Goal: Task Accomplishment & Management: Manage account settings

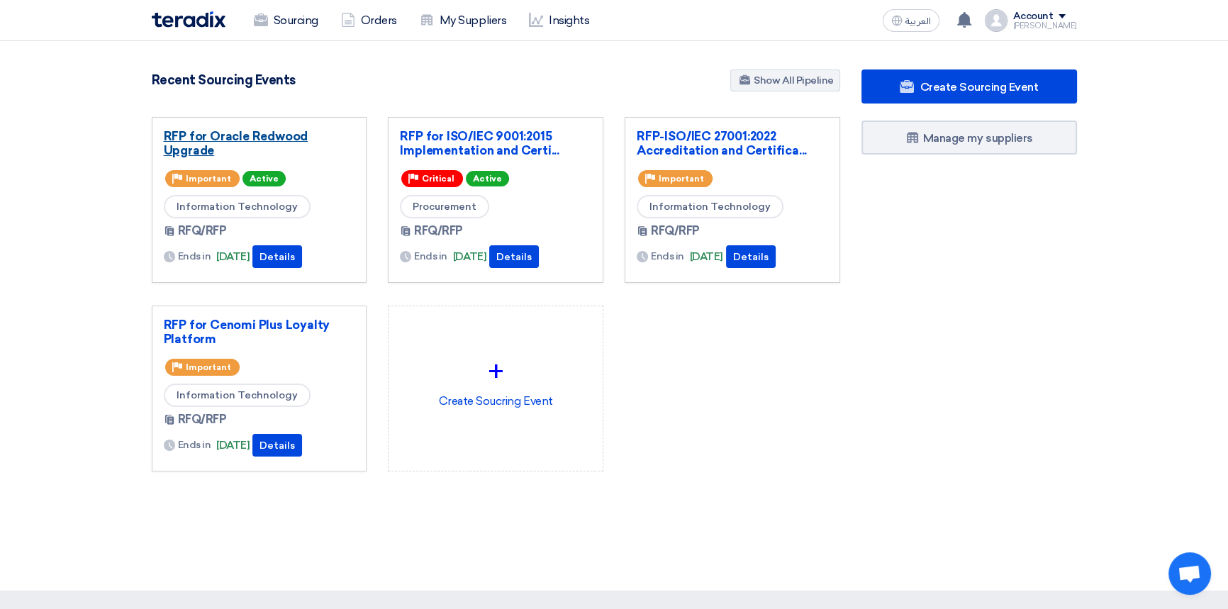
click at [233, 138] on link "RFP for Oracle Redwood Upgrade" at bounding box center [259, 143] width 191 height 28
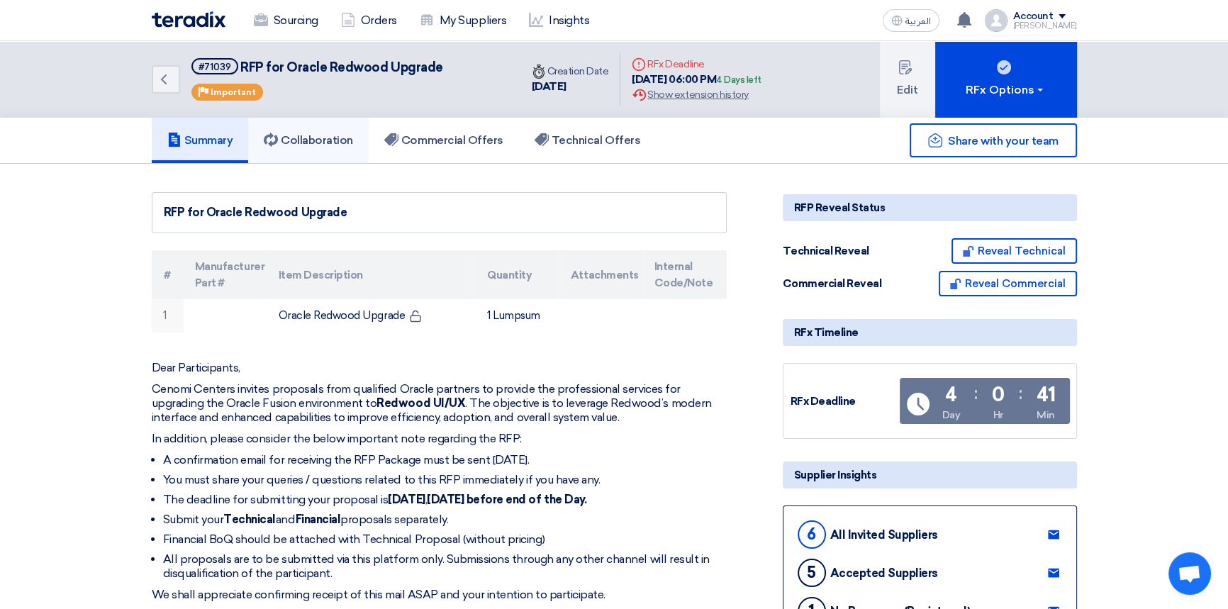
click at [330, 146] on h5 "Collaboration" at bounding box center [308, 140] width 89 height 14
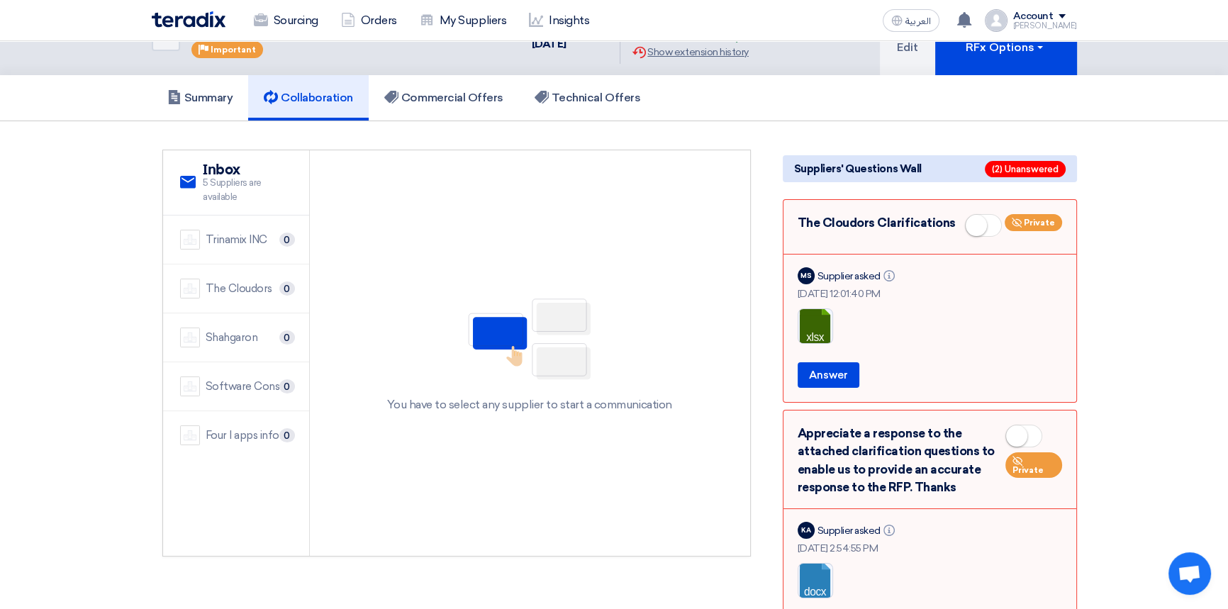
scroll to position [64, 0]
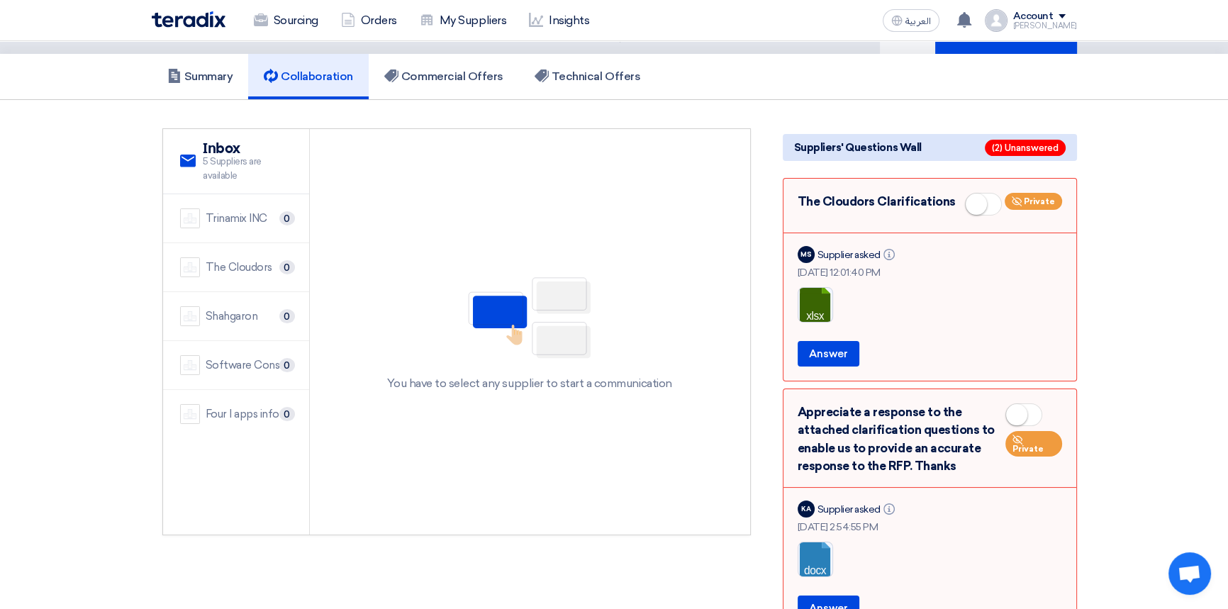
click at [178, 21] on img at bounding box center [189, 19] width 74 height 16
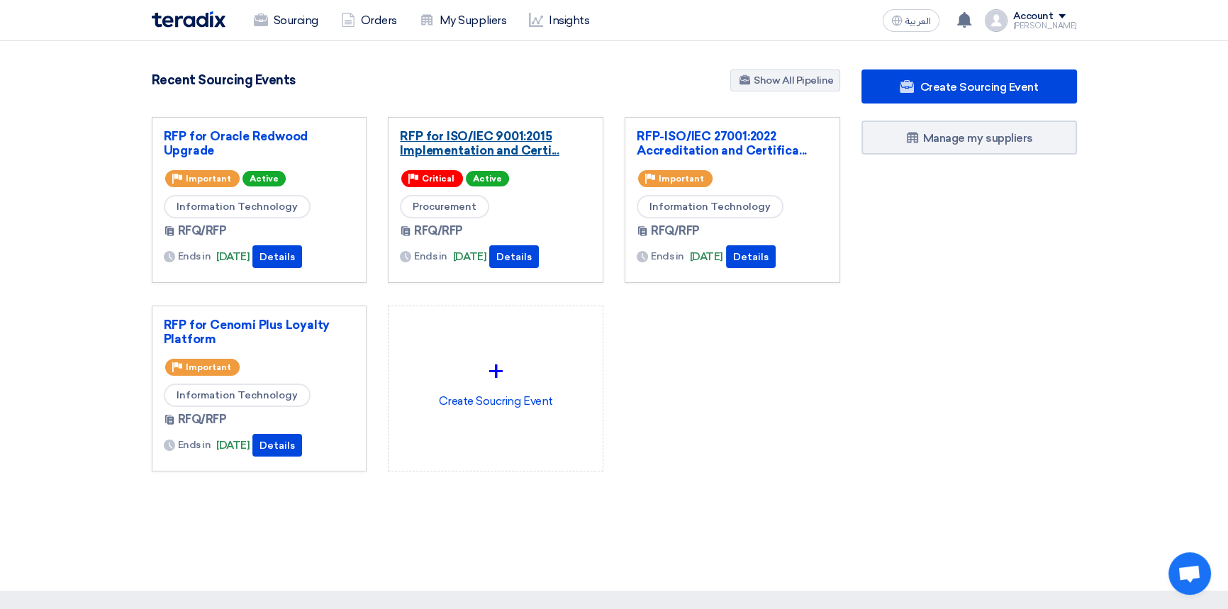
click at [459, 136] on link "RFP for ISO/IEC 9001:2015 Implementation and Certi..." at bounding box center [495, 143] width 191 height 28
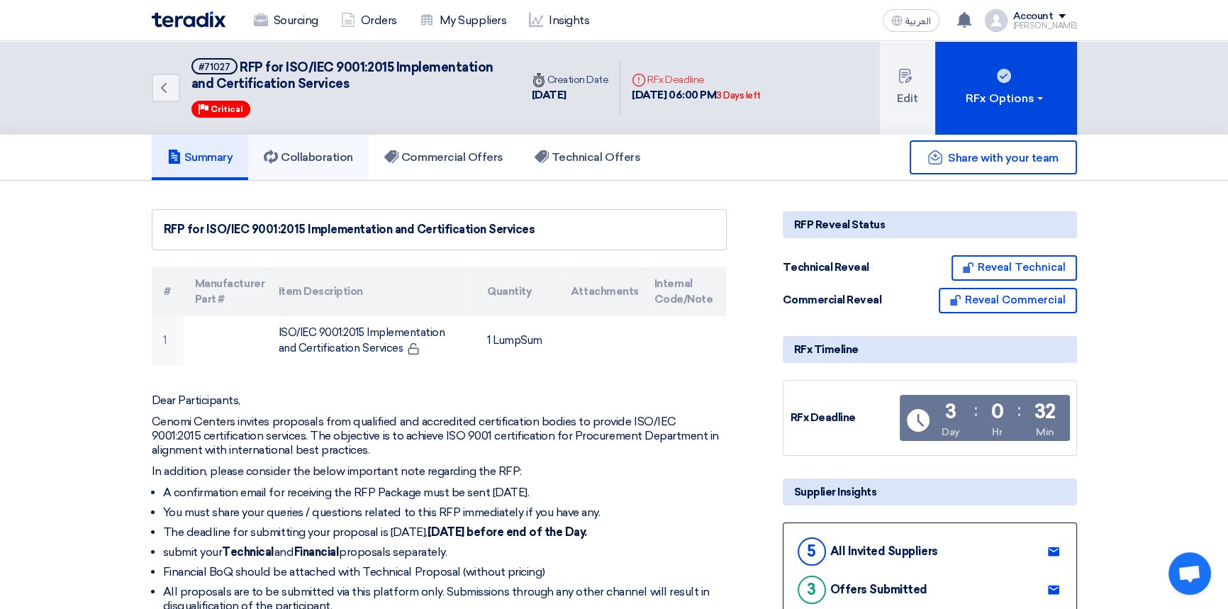
click at [326, 164] on link "Collaboration" at bounding box center [308, 157] width 121 height 45
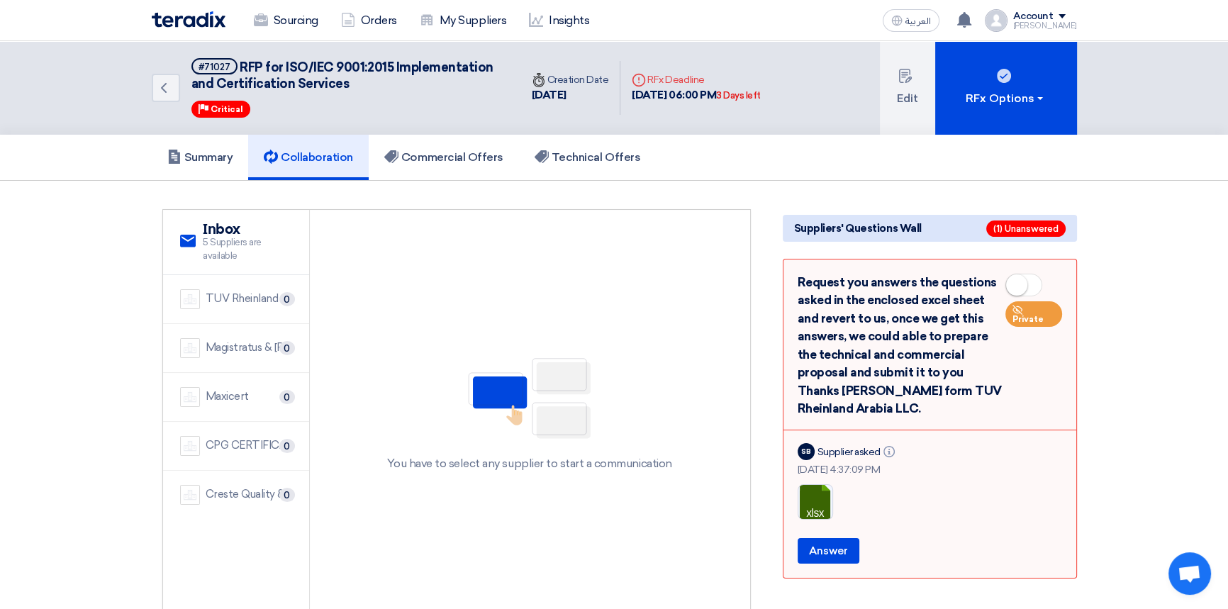
click at [190, 20] on img at bounding box center [189, 19] width 74 height 16
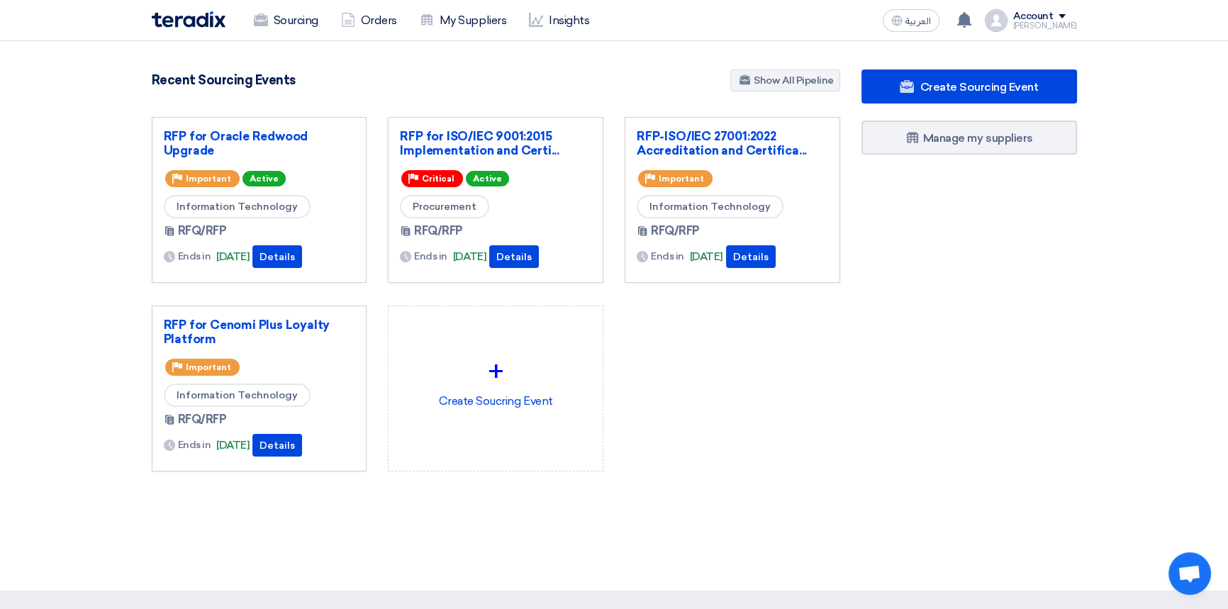
click at [1066, 18] on span at bounding box center [1061, 16] width 7 height 4
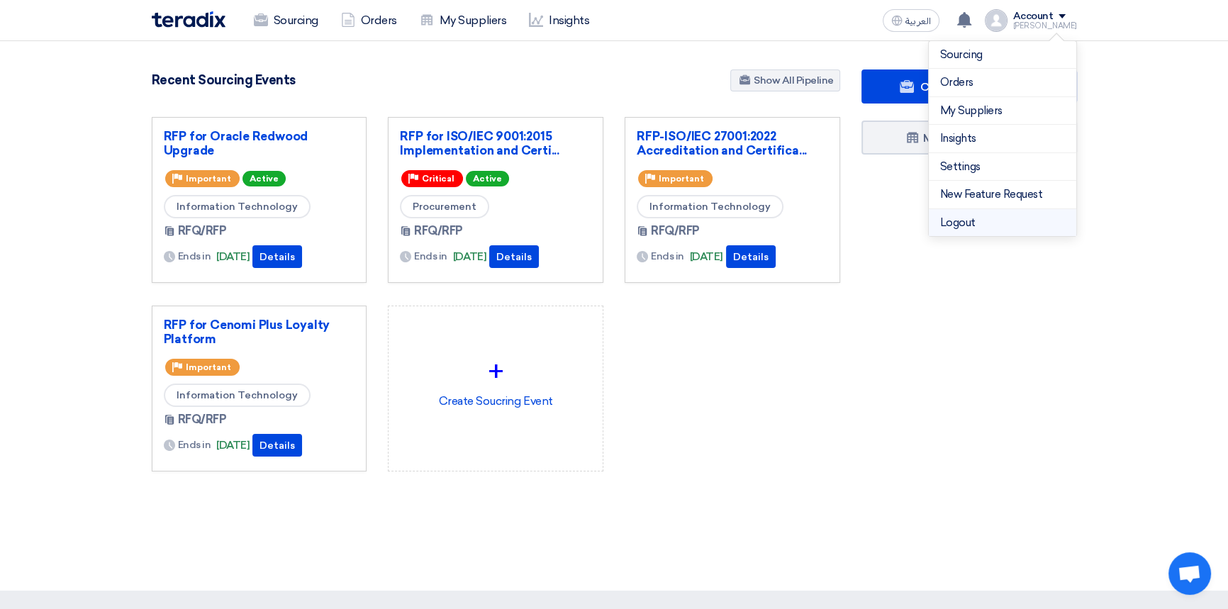
click at [975, 223] on li "Logout" at bounding box center [1002, 223] width 147 height 28
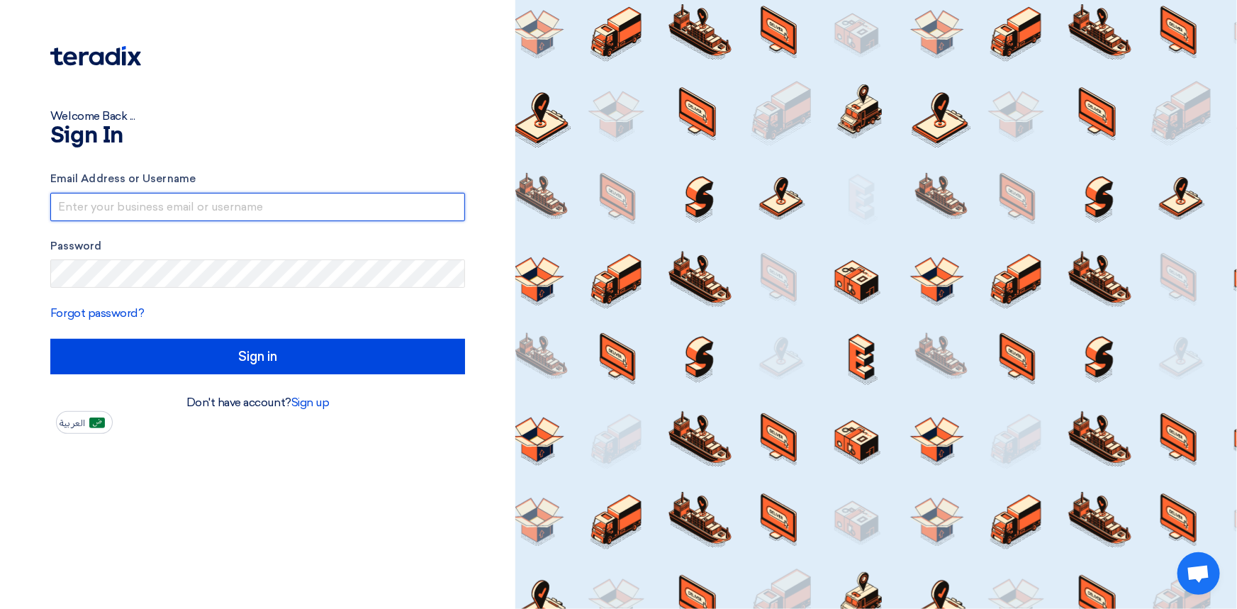
type input "[PERSON_NAME][EMAIL_ADDRESS][PERSON_NAME][DOMAIN_NAME]"
